Goal: Subscribe to service/newsletter

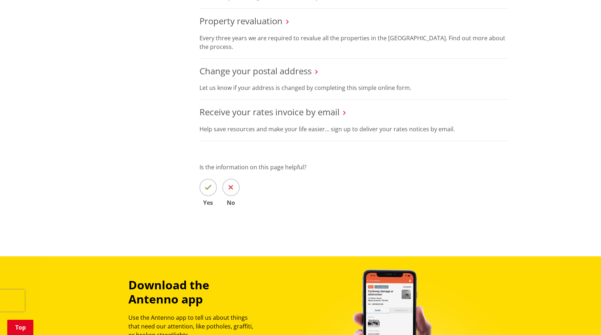
scroll to position [472, 0]
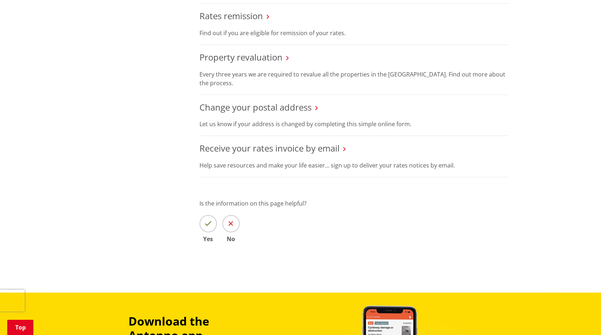
click at [345, 149] on icon at bounding box center [344, 149] width 3 height 7
drag, startPoint x: 273, startPoint y: 150, endPoint x: 278, endPoint y: 150, distance: 4.7
click at [273, 150] on link "Receive your rates invoice by email" at bounding box center [270, 148] width 140 height 12
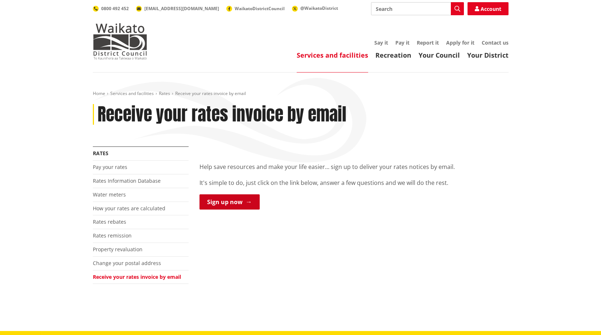
click at [238, 201] on link "Sign up now" at bounding box center [230, 201] width 60 height 15
